Goal: Transaction & Acquisition: Purchase product/service

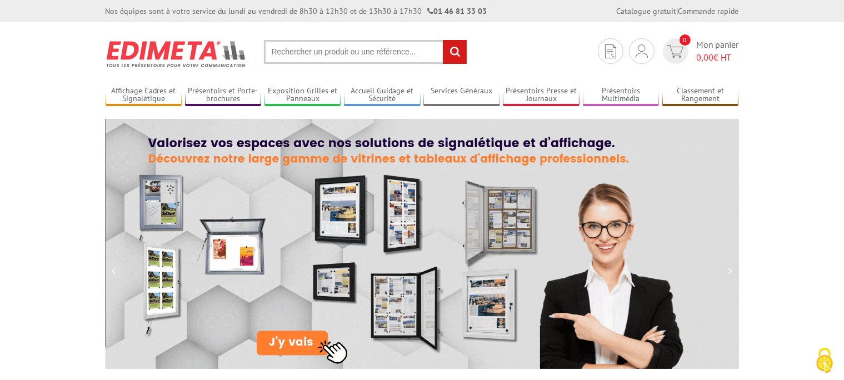
click at [638, 48] on img at bounding box center [642, 50] width 12 height 13
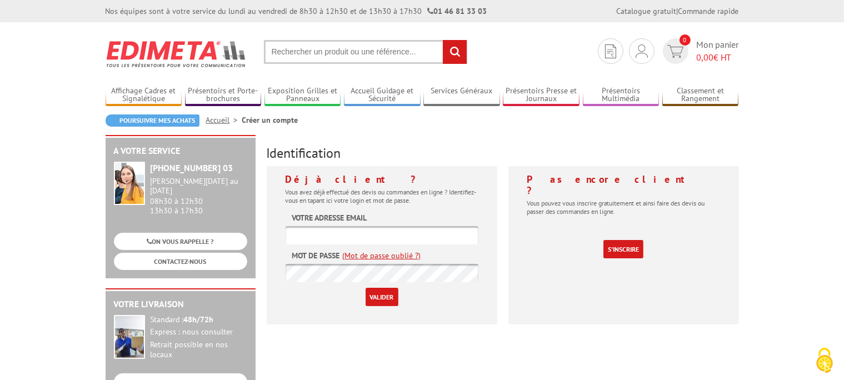
click at [343, 234] on input "text" at bounding box center [382, 235] width 193 height 18
type input "[EMAIL_ADDRESS][DOMAIN_NAME]"
click at [366, 288] on input "Valider" at bounding box center [382, 297] width 33 height 18
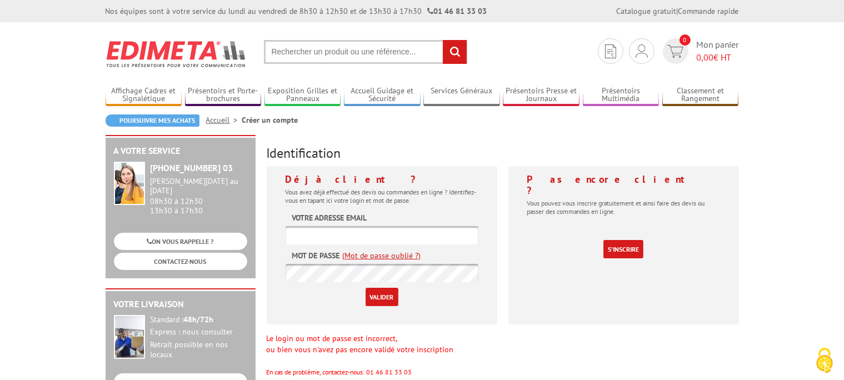
click at [332, 241] on input "text" at bounding box center [382, 235] width 193 height 18
type input "webmestre@ville-feyzin.fr"
click at [366, 288] on input "Valider" at bounding box center [382, 297] width 33 height 18
click at [351, 231] on input "text" at bounding box center [382, 235] width 193 height 18
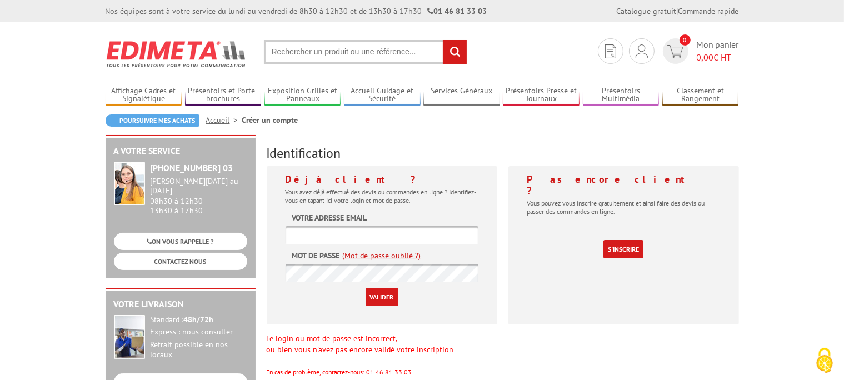
click at [351, 231] on input "text" at bounding box center [382, 235] width 193 height 18
type input "webmestre@ville-feyzin.fr"
click at [328, 283] on form "Votre adresse email webmestre@ville-feyzin.fr Mot de passe (Mot de passe oublié…" at bounding box center [382, 259] width 193 height 94
click at [366, 288] on input "Valider" at bounding box center [382, 297] width 33 height 18
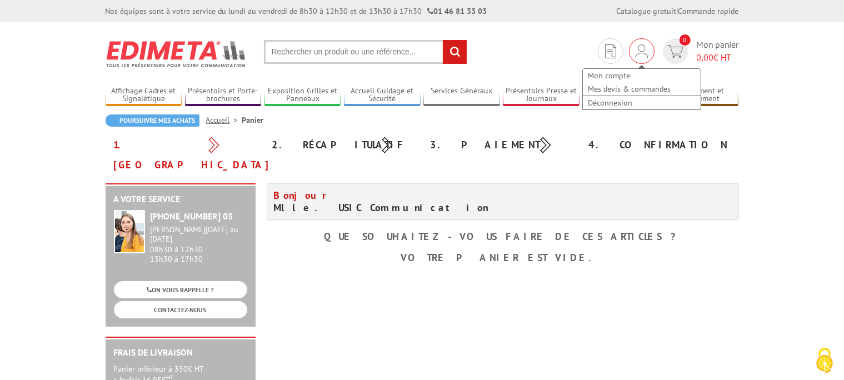
click at [638, 59] on div "Mon compte Mes devis & commandes Déconnexion" at bounding box center [642, 83] width 120 height 53
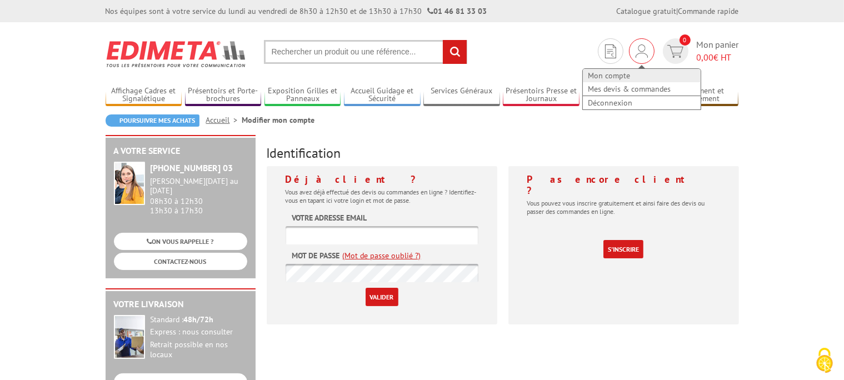
click at [623, 71] on link "Mon compte" at bounding box center [642, 75] width 118 height 13
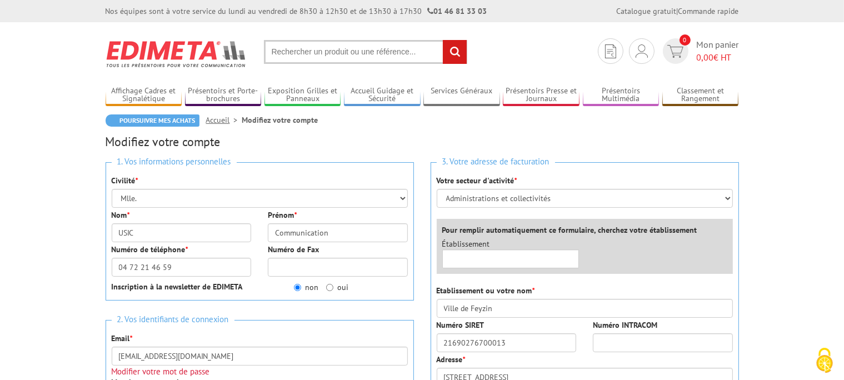
click at [211, 123] on link "Accueil" at bounding box center [224, 120] width 36 height 10
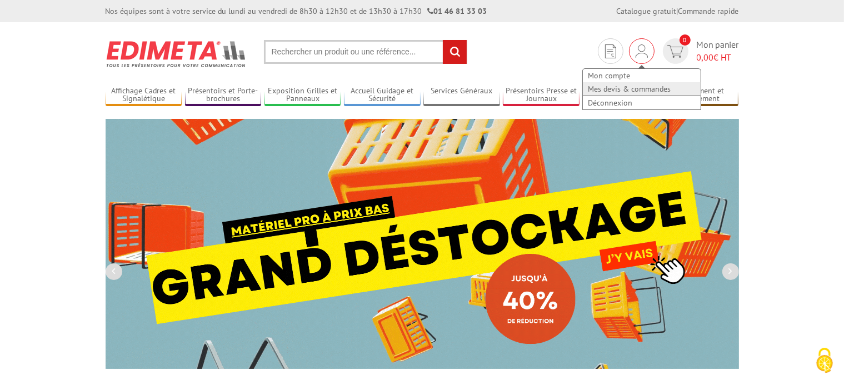
click at [620, 86] on link "Mes devis & commandes" at bounding box center [642, 88] width 118 height 13
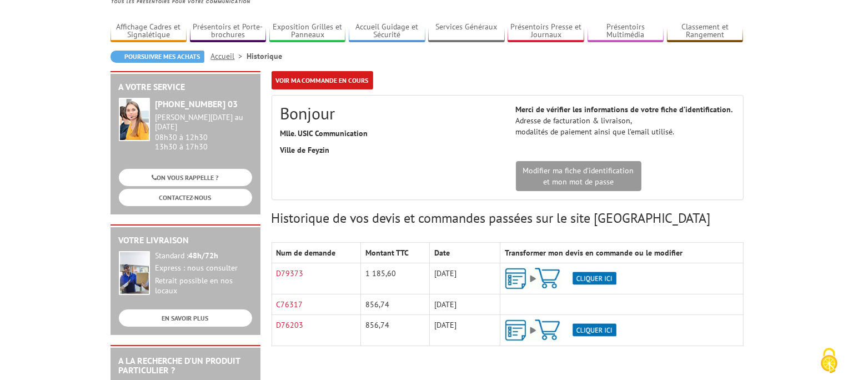
scroll to position [176, 0]
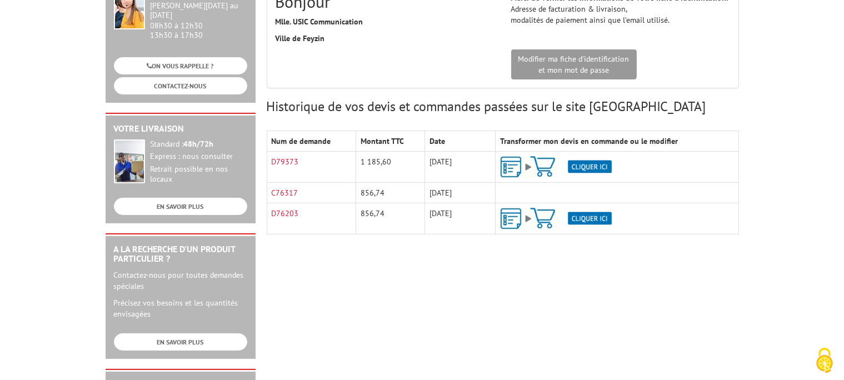
click at [582, 164] on img at bounding box center [556, 167] width 112 height 22
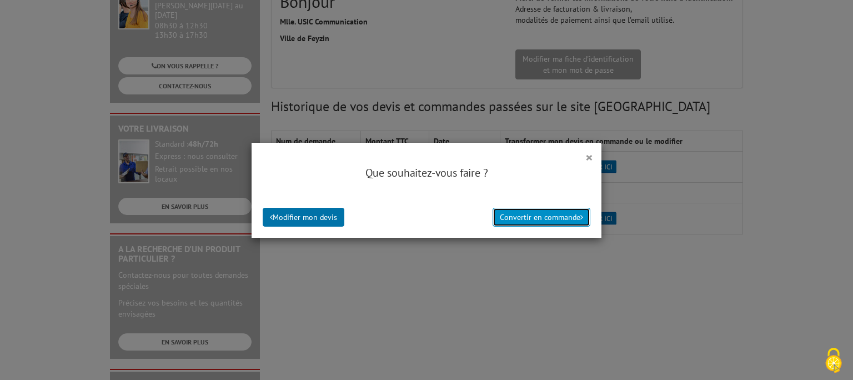
click at [538, 216] on button "Convertir en commande" at bounding box center [542, 217] width 98 height 19
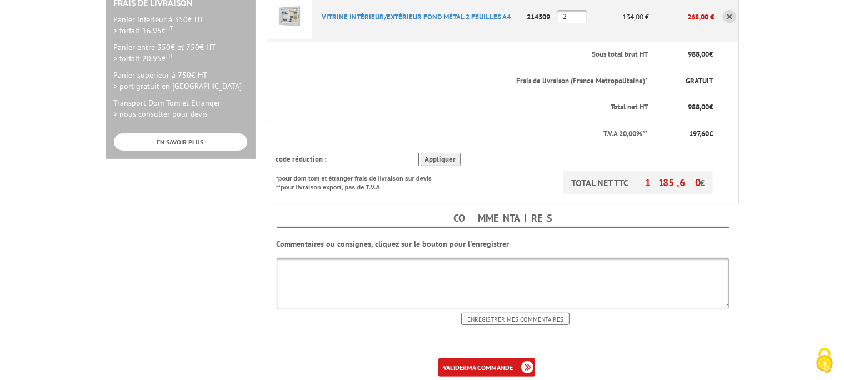
scroll to position [352, 0]
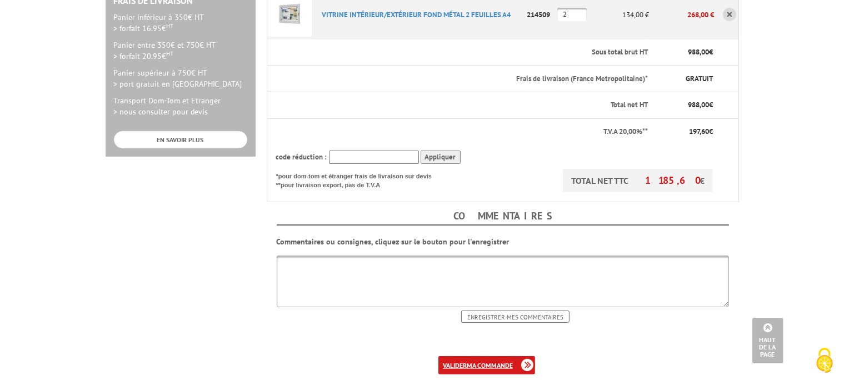
click at [499, 361] on b "ma commande" at bounding box center [490, 365] width 46 height 8
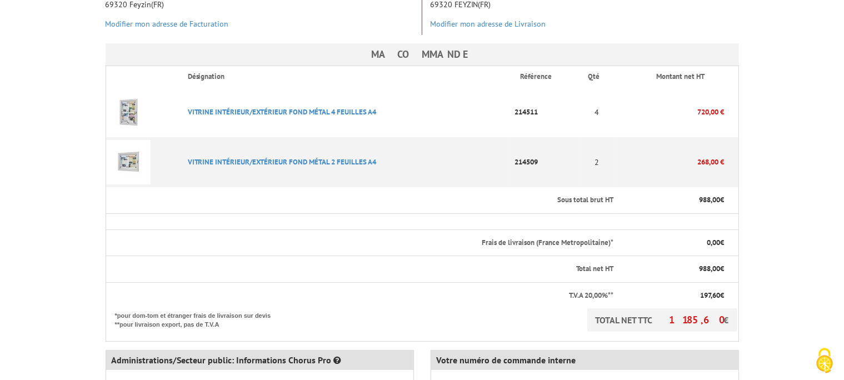
scroll to position [352, 0]
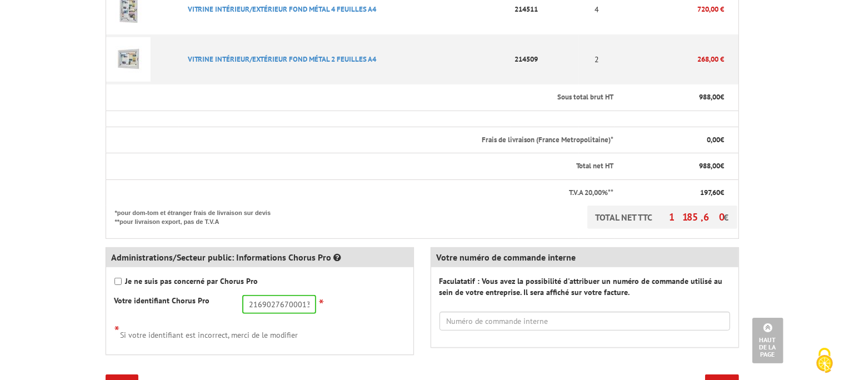
click at [501, 276] on label "Faculatatif : Vous avez la possibilité d'attribuer un numéro de commande utilis…" at bounding box center [584, 287] width 291 height 22
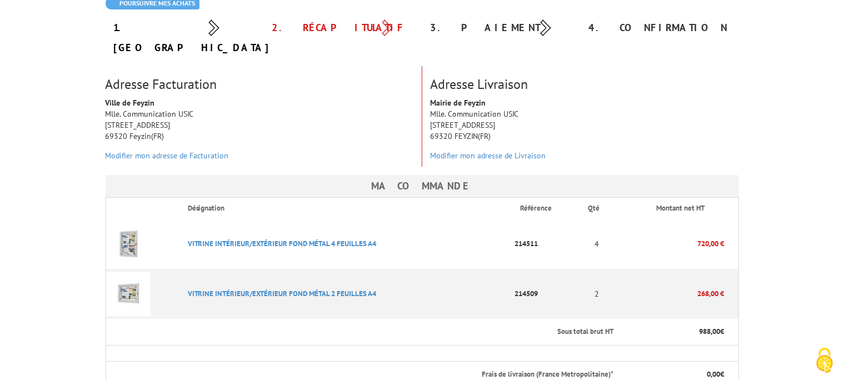
scroll to position [411, 0]
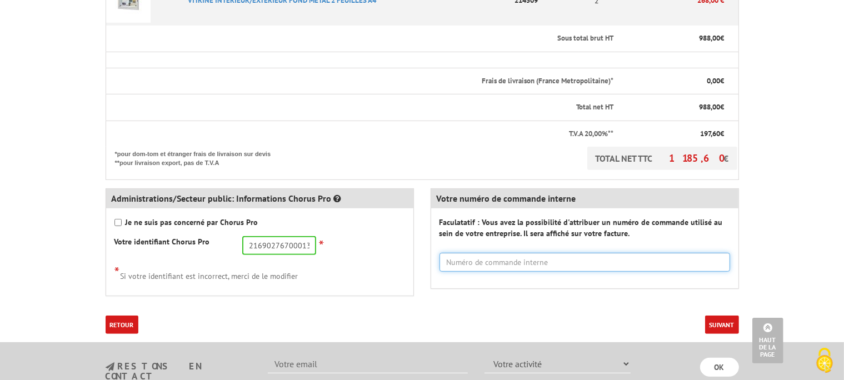
click at [507, 253] on input "text" at bounding box center [584, 262] width 291 height 19
paste input "SI250212"
type input "SI250212"
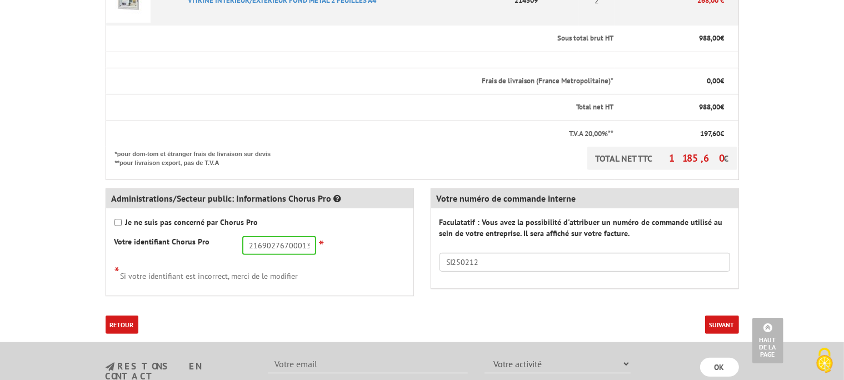
click at [726, 316] on button "Suivant" at bounding box center [722, 325] width 34 height 18
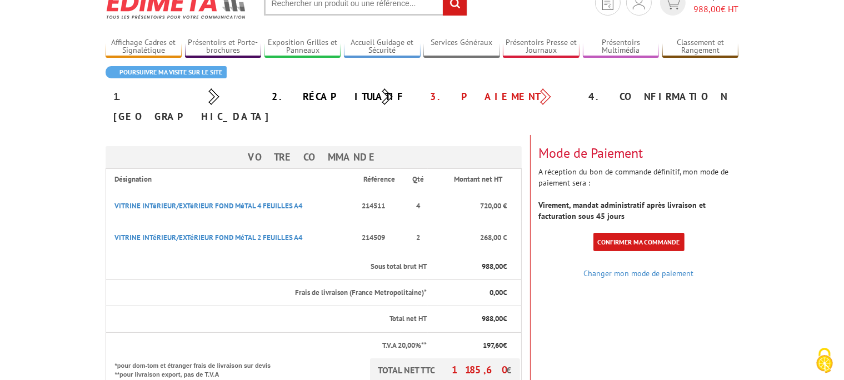
scroll to position [58, 0]
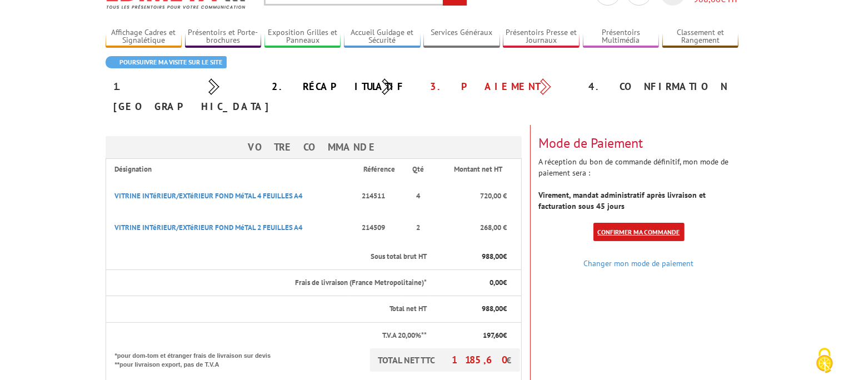
click at [651, 223] on link "Confirmer ma commande" at bounding box center [638, 232] width 91 height 18
